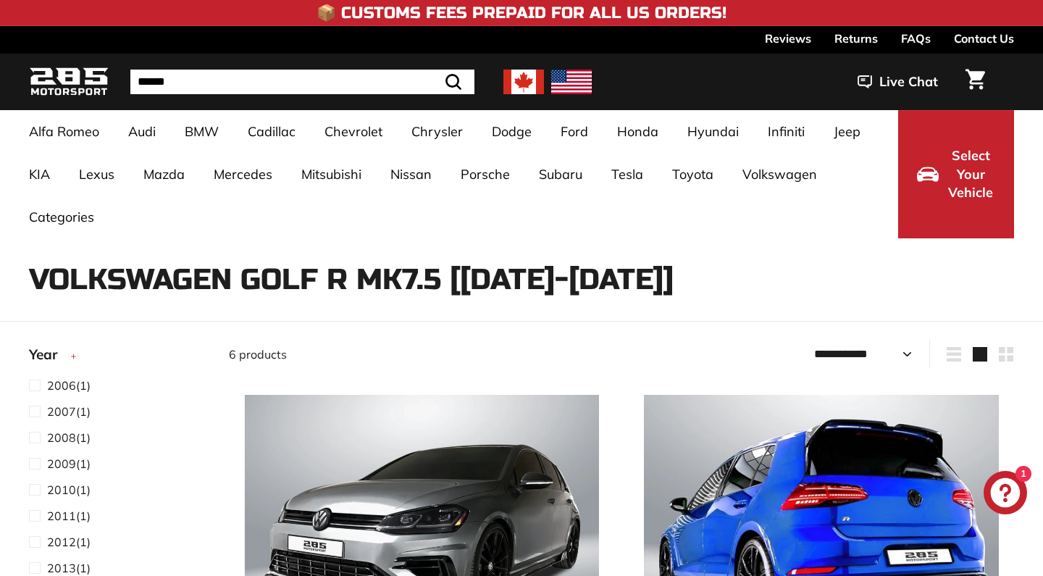
select select "**********"
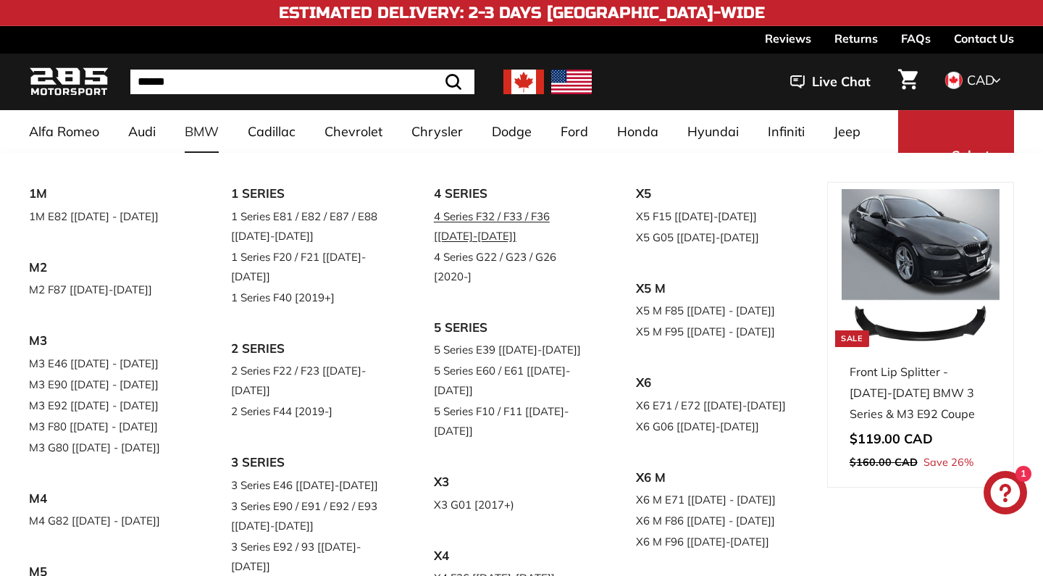
click at [518, 224] on link "4 Series F32 / F33 / F36 [[DATE]-[DATE]]" at bounding box center [514, 226] width 161 height 41
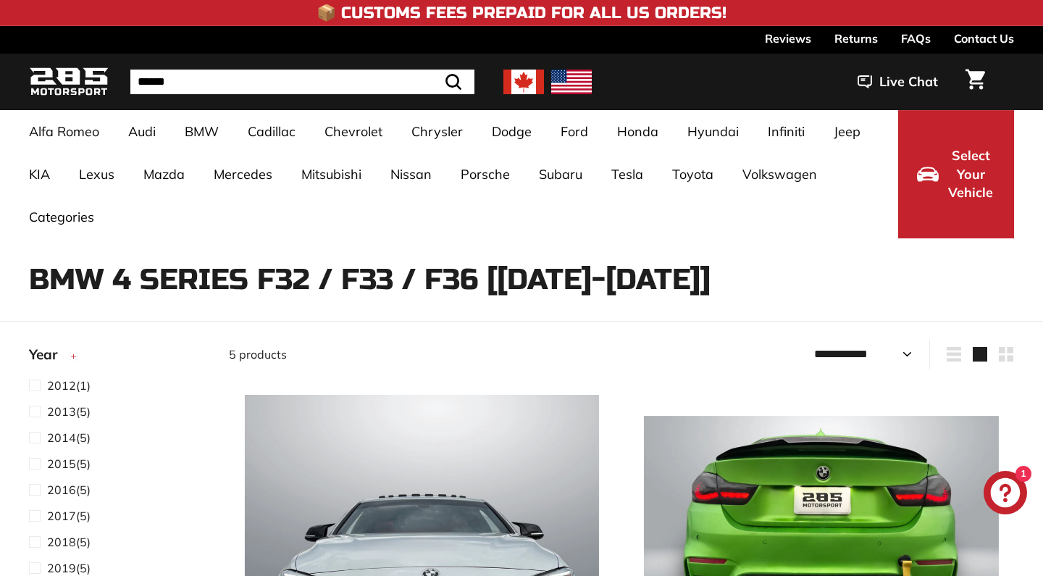
select select "**********"
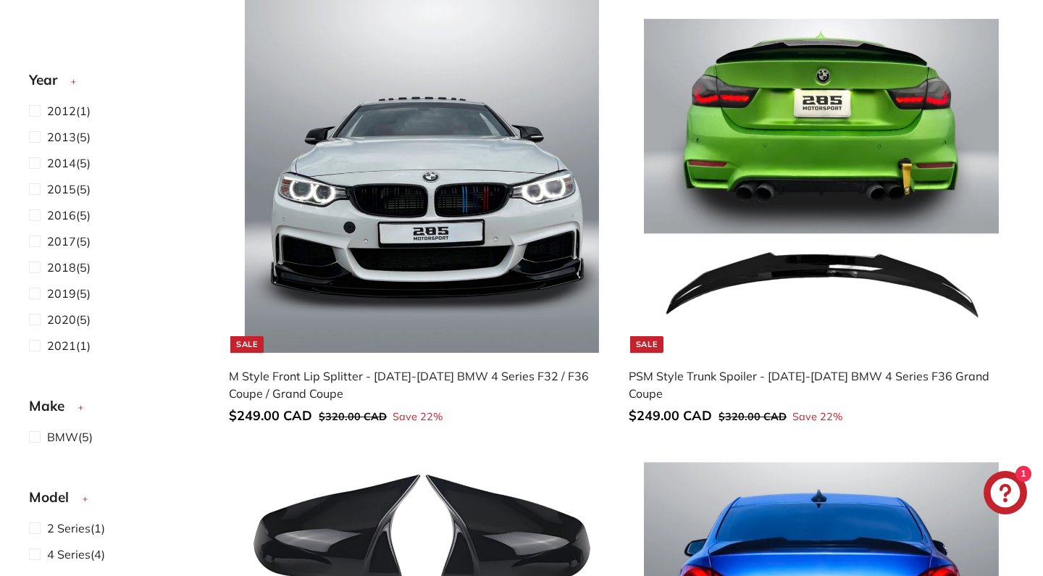
scroll to position [397, 0]
click at [395, 266] on img at bounding box center [422, 175] width 354 height 354
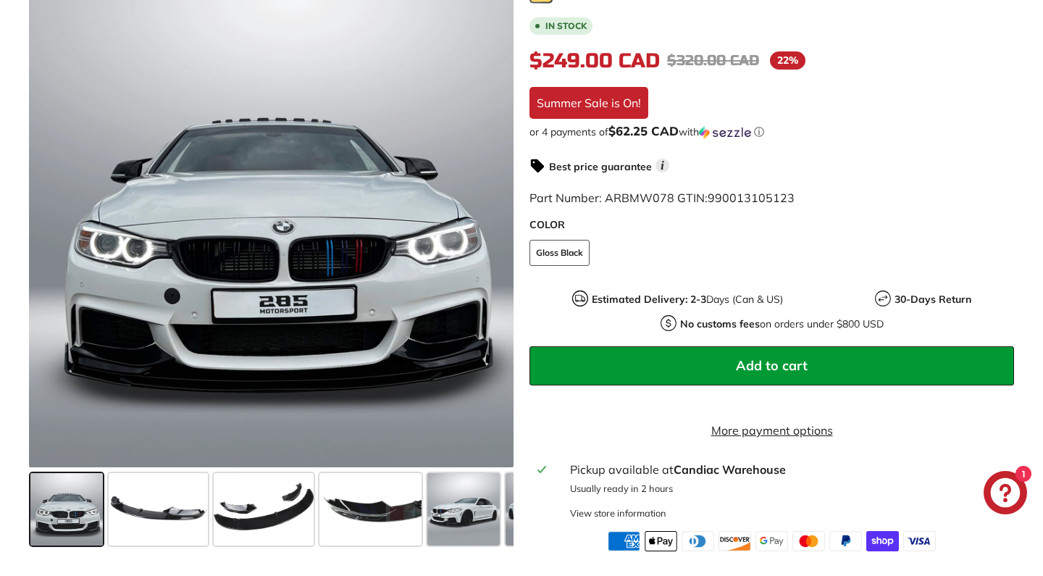
scroll to position [366, 0]
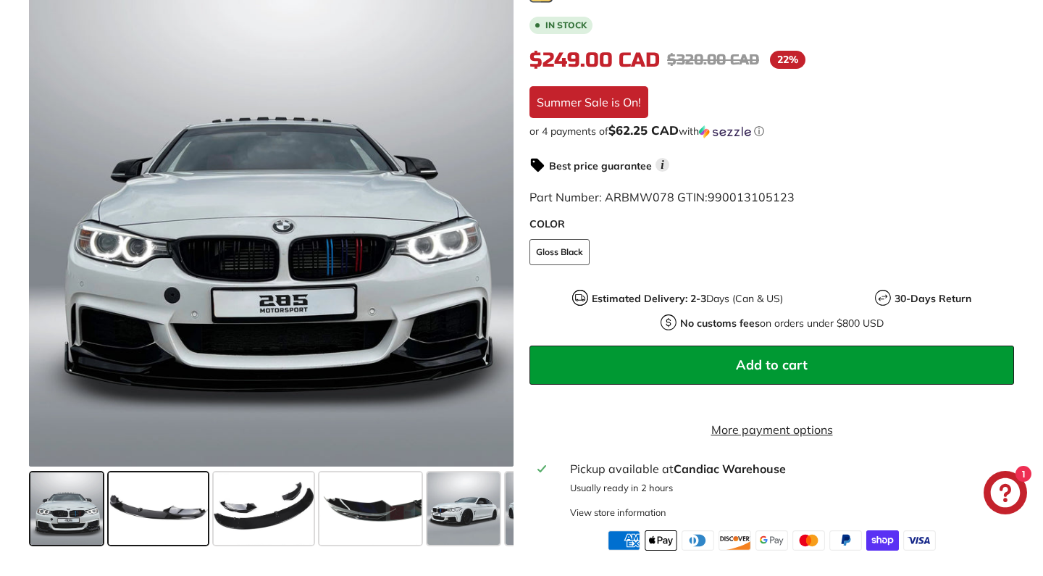
click at [148, 515] on span at bounding box center [158, 508] width 99 height 72
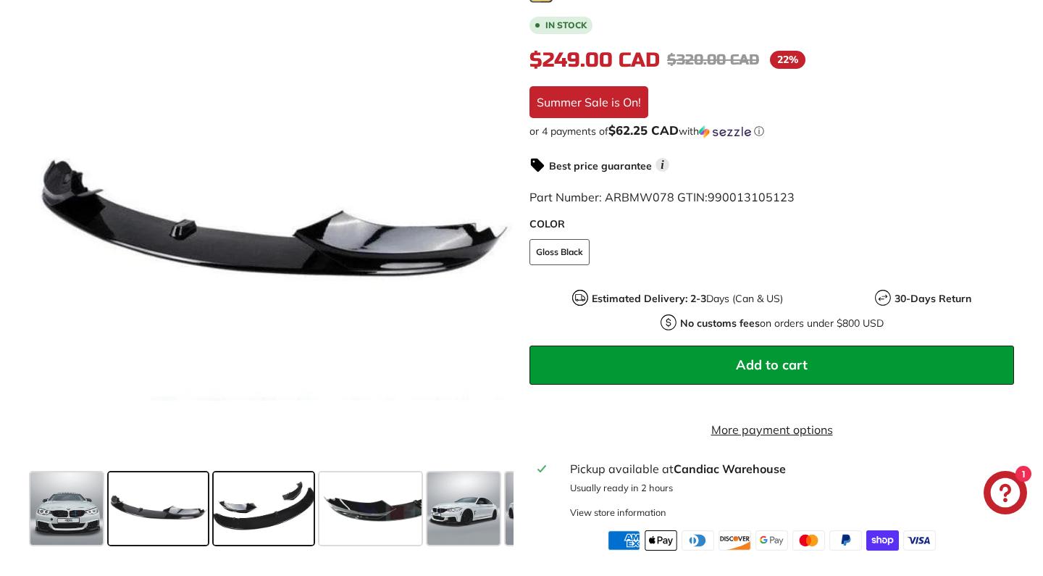
click at [254, 525] on span at bounding box center [264, 508] width 100 height 72
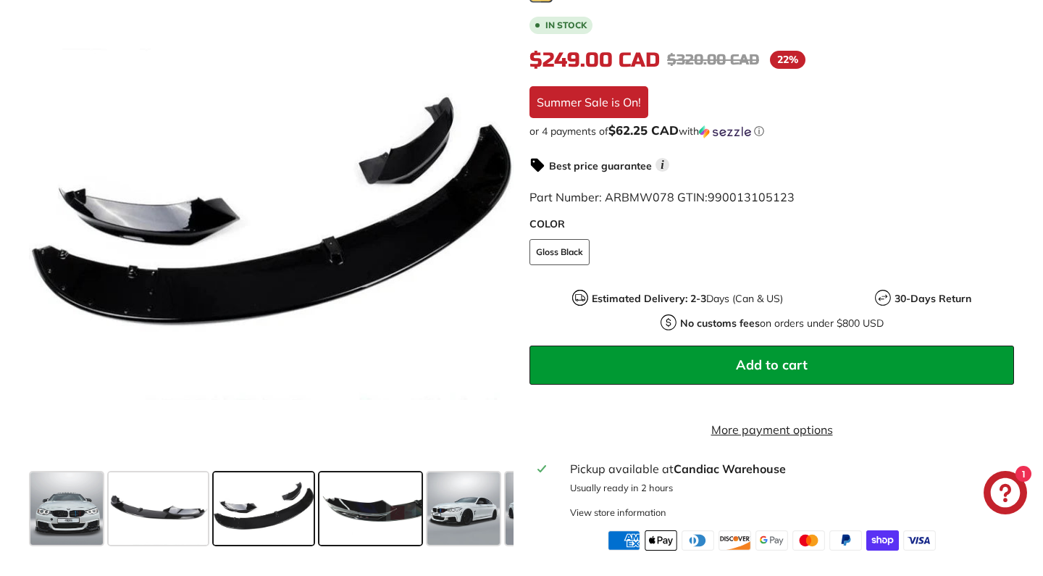
click at [421, 519] on span at bounding box center [370, 508] width 102 height 72
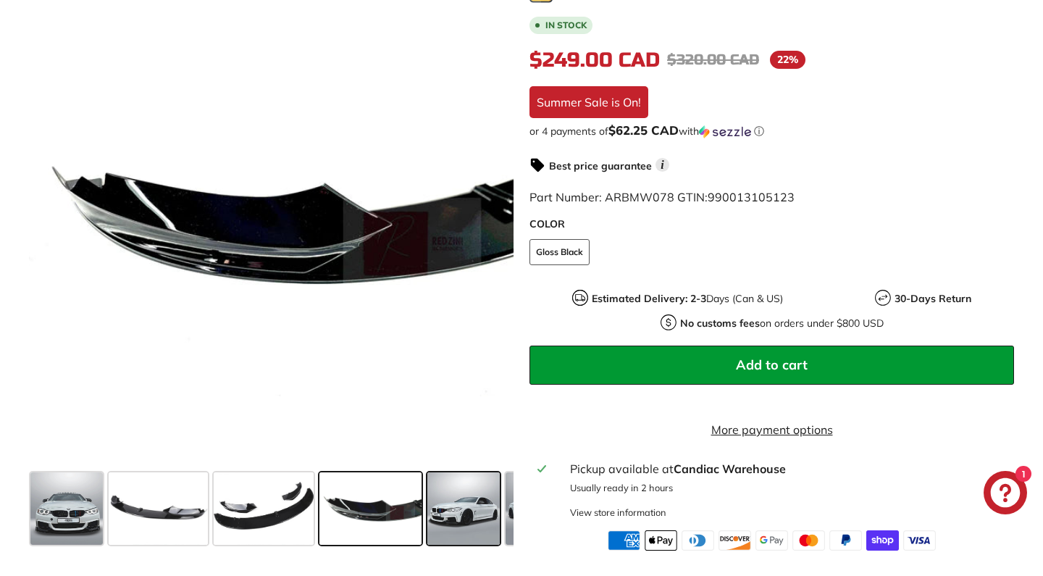
click at [470, 522] on span at bounding box center [463, 508] width 72 height 72
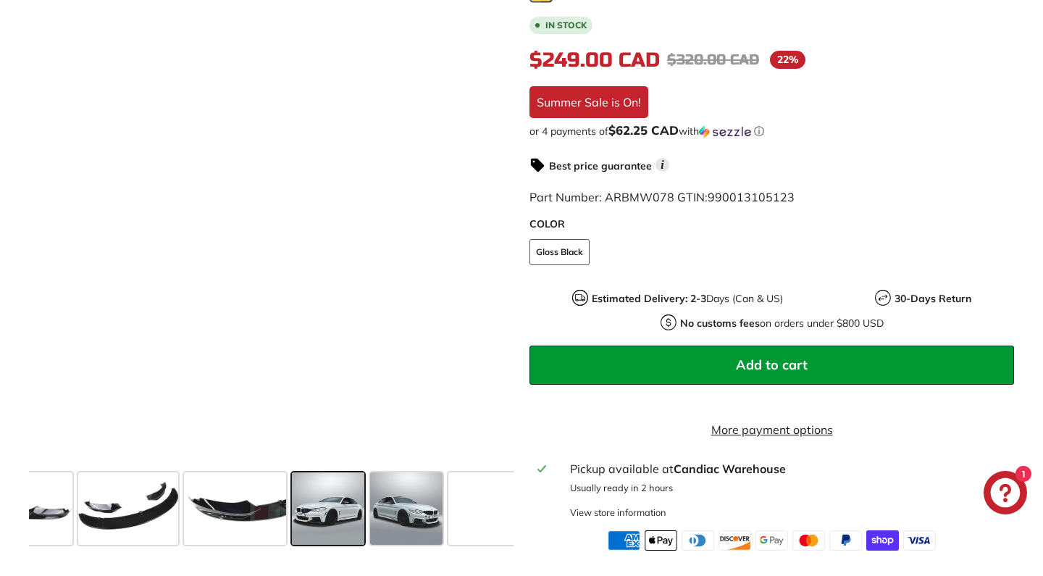
scroll to position [0, 146]
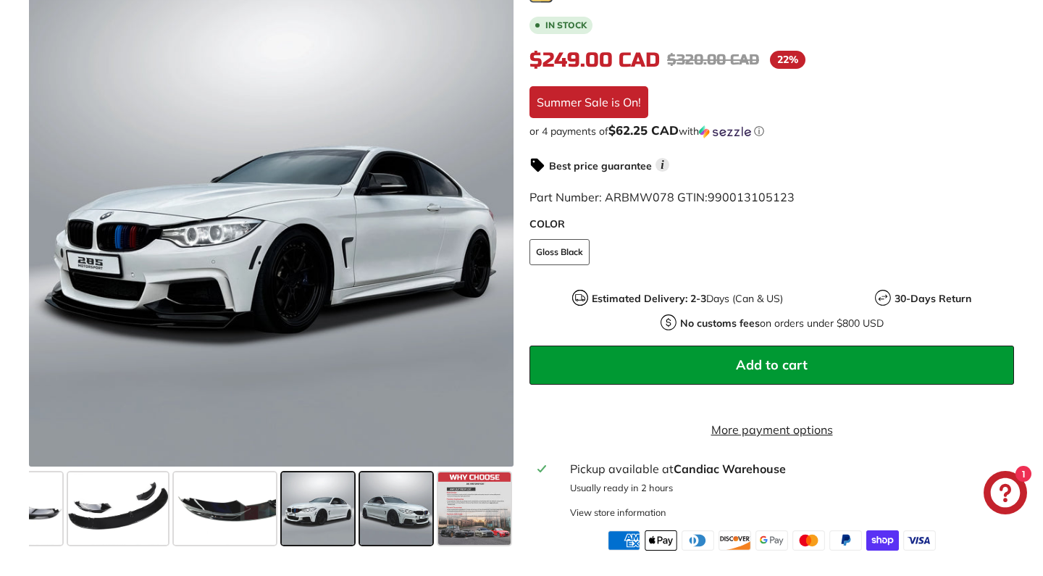
click at [395, 524] on span at bounding box center [396, 508] width 72 height 72
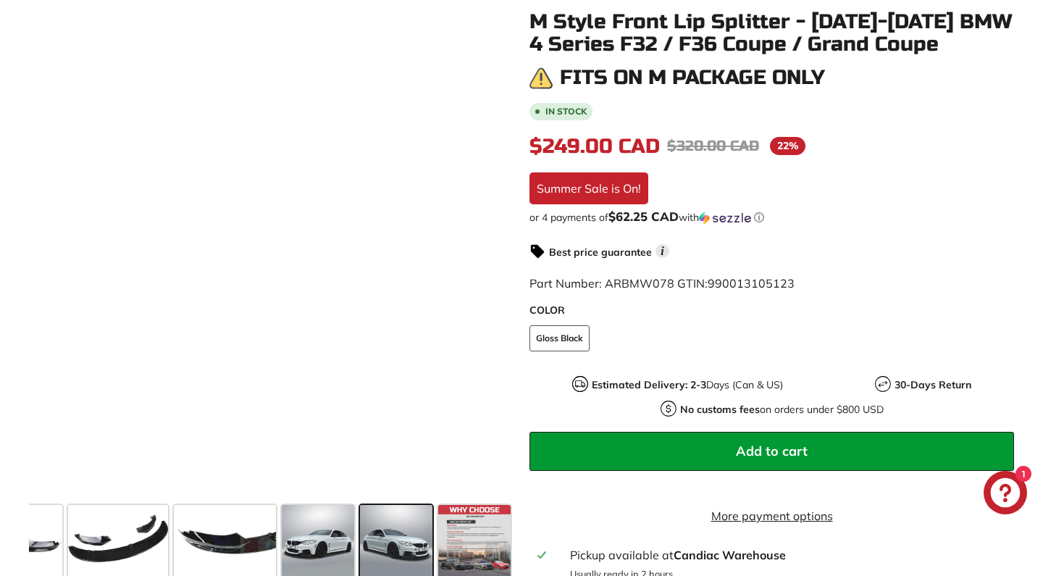
scroll to position [294, 0]
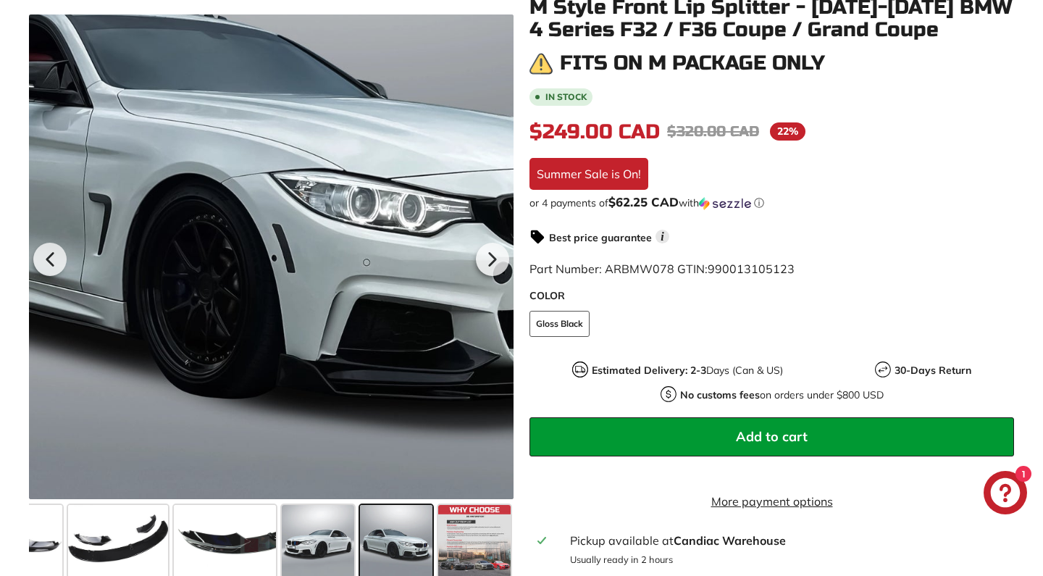
click at [290, 342] on div at bounding box center [271, 256] width 484 height 484
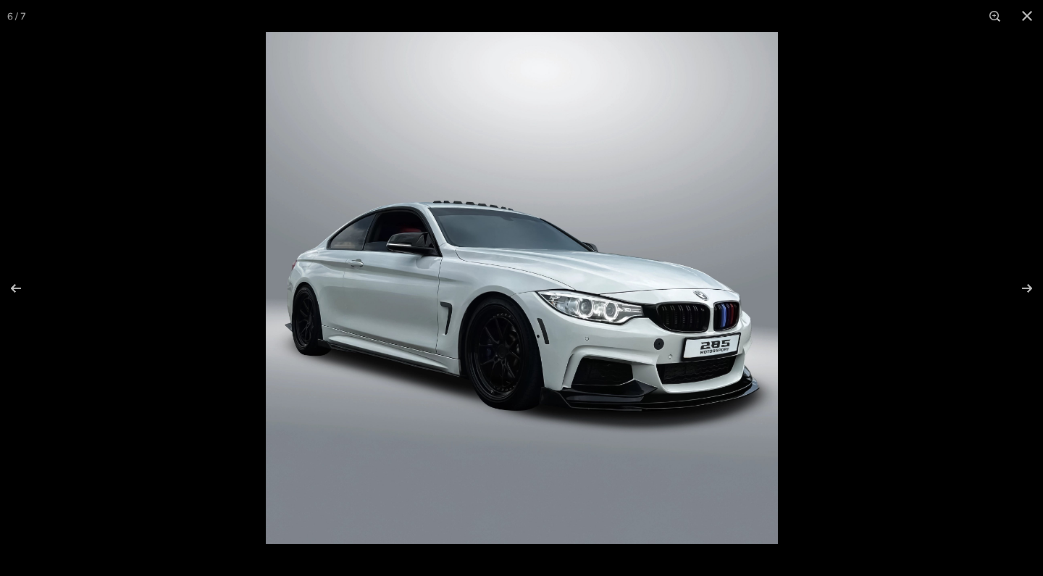
click at [490, 375] on img at bounding box center [522, 288] width 512 height 512
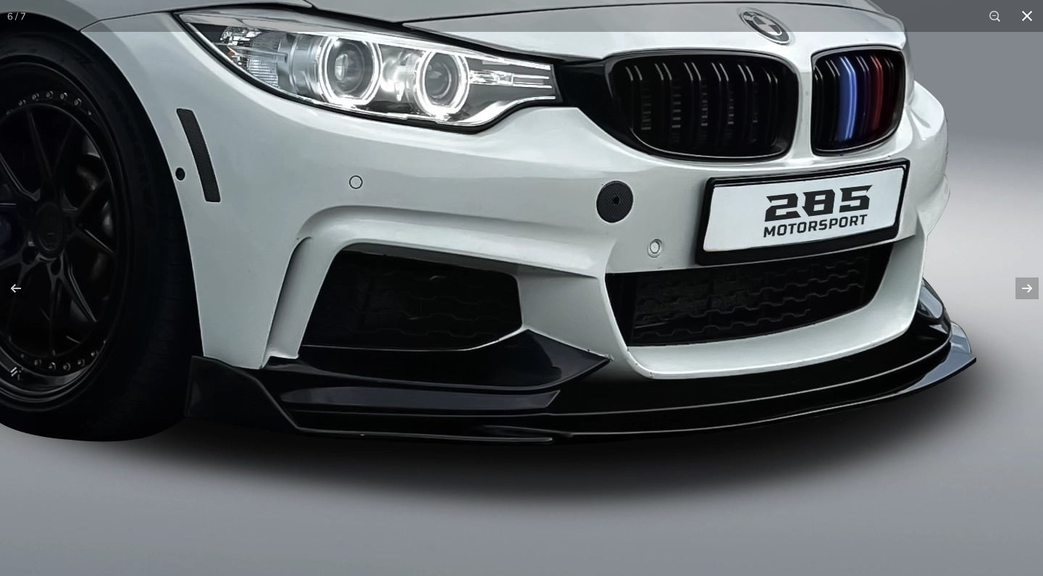
click at [1027, 15] on button at bounding box center [1027, 16] width 32 height 32
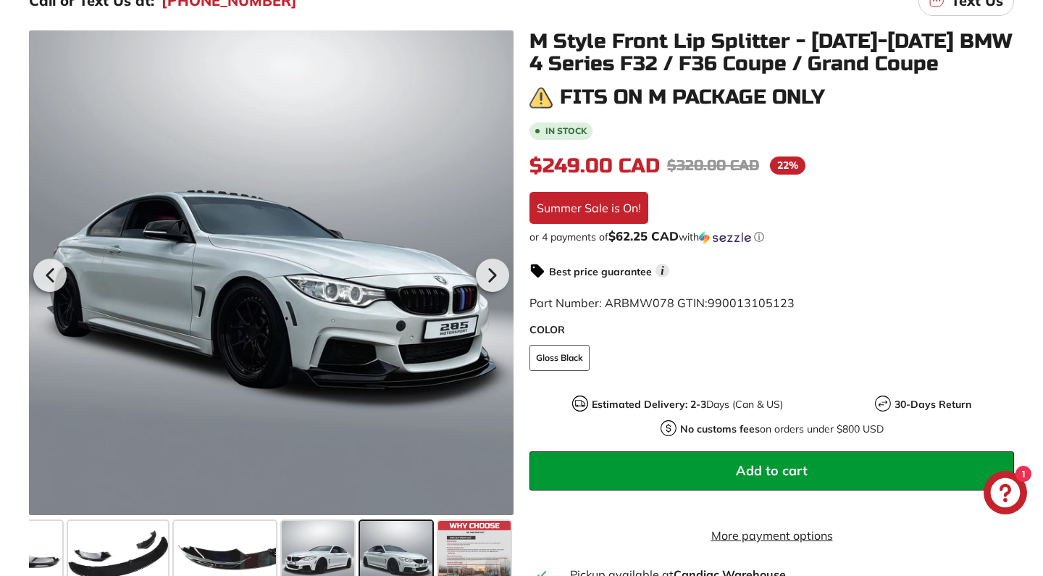
scroll to position [240, 0]
